Goal: Find contact information: Find contact information

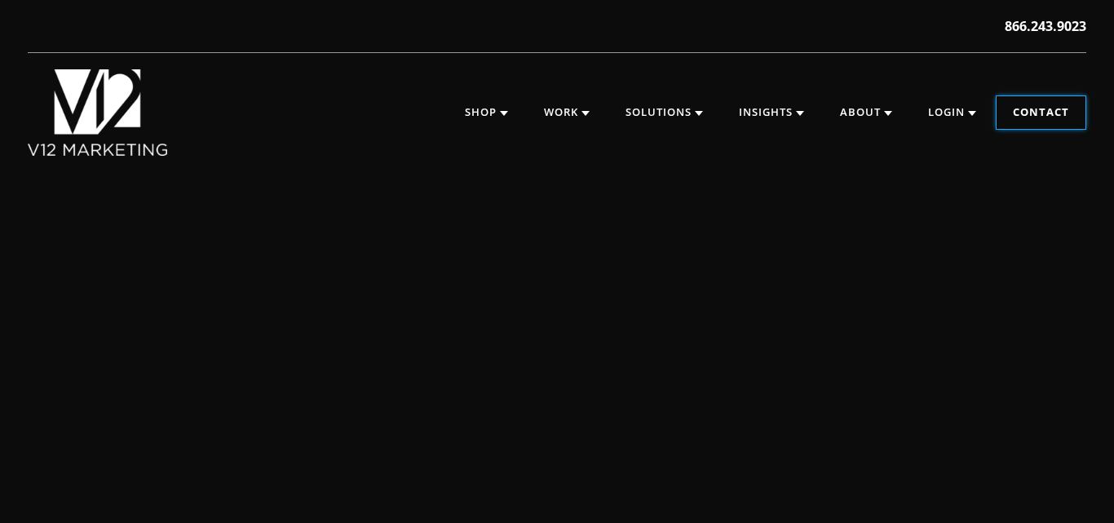
click at [1060, 118] on link "Contact" at bounding box center [1040, 112] width 89 height 33
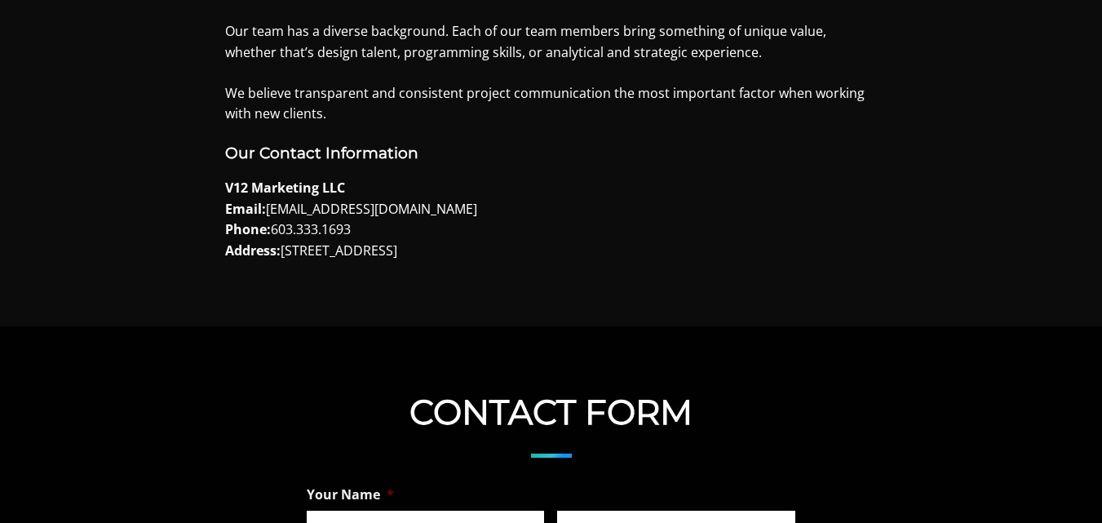
scroll to position [897, 0]
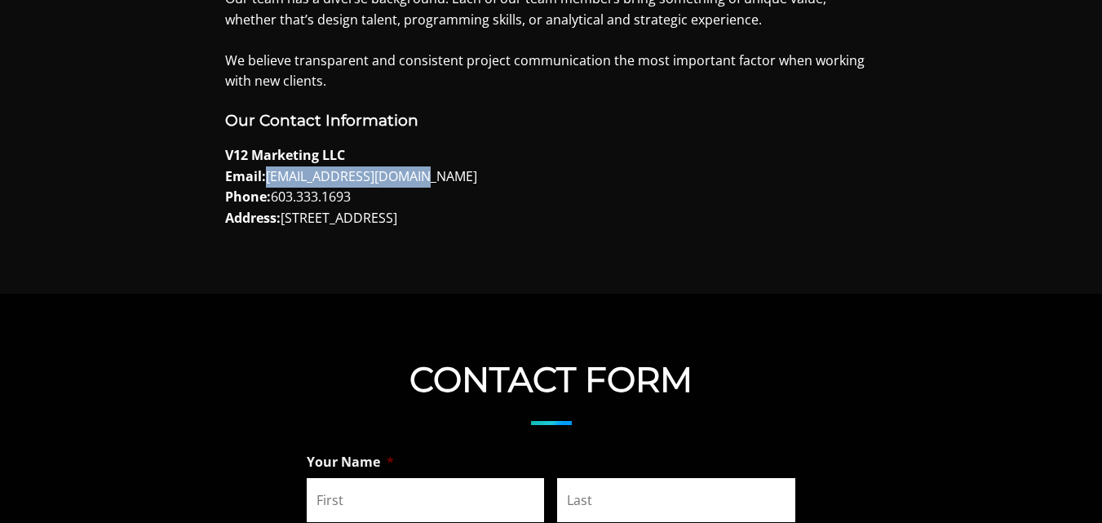
drag, startPoint x: 444, startPoint y: 172, endPoint x: 264, endPoint y: 183, distance: 180.6
click at [264, 183] on p "V12 Marketing LLC Email: info@v12marketing.com Phone: 603.333.1693 Address: 6 G…" at bounding box center [551, 186] width 652 height 83
copy p "[EMAIL_ADDRESS][DOMAIN_NAME]"
